Goal: Check status

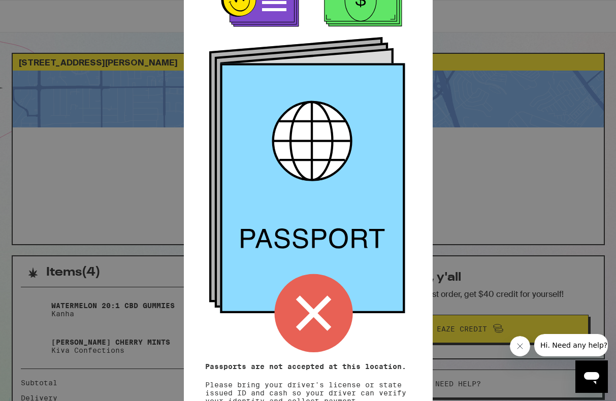
click at [315, 313] on icon at bounding box center [314, 314] width 36 height 36
click at [517, 346] on icon "Close message from company" at bounding box center [520, 346] width 8 height 8
click at [316, 314] on icon at bounding box center [314, 314] width 36 height 36
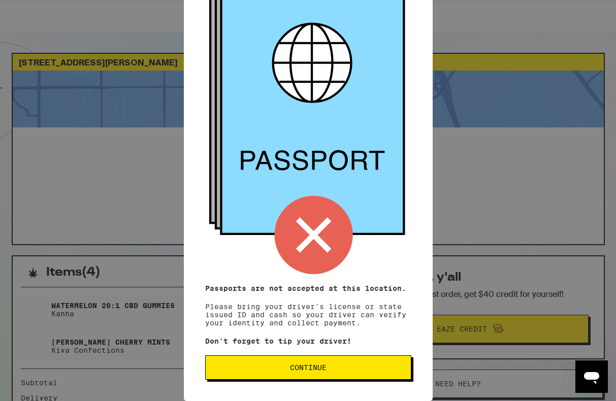
scroll to position [81, 0]
click at [268, 368] on span "Continue" at bounding box center [308, 367] width 189 height 7
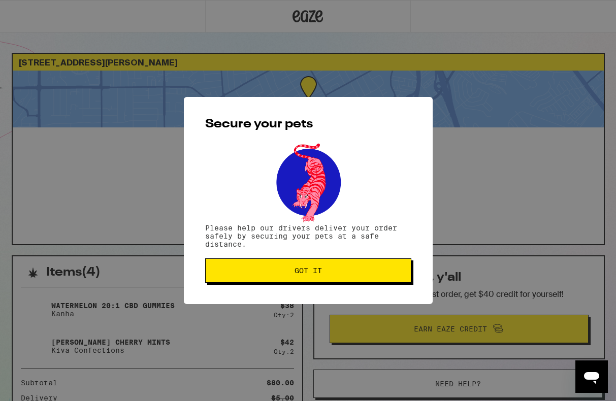
click at [301, 273] on span "Got it" at bounding box center [308, 270] width 27 height 7
